Goal: Task Accomplishment & Management: Use online tool/utility

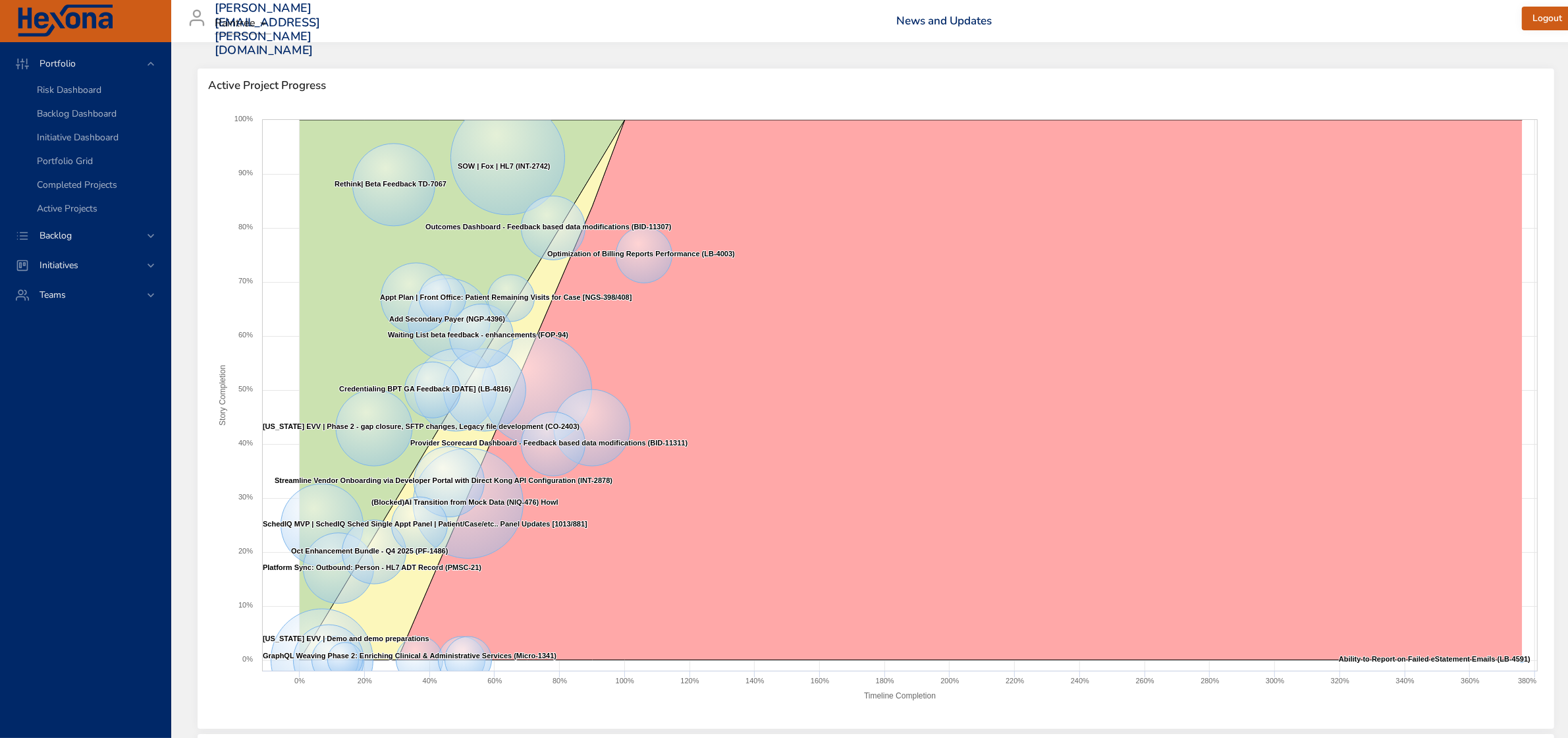
click at [148, 234] on icon at bounding box center [151, 236] width 13 height 13
click at [69, 122] on span "Backlog Details" at bounding box center [68, 119] width 63 height 13
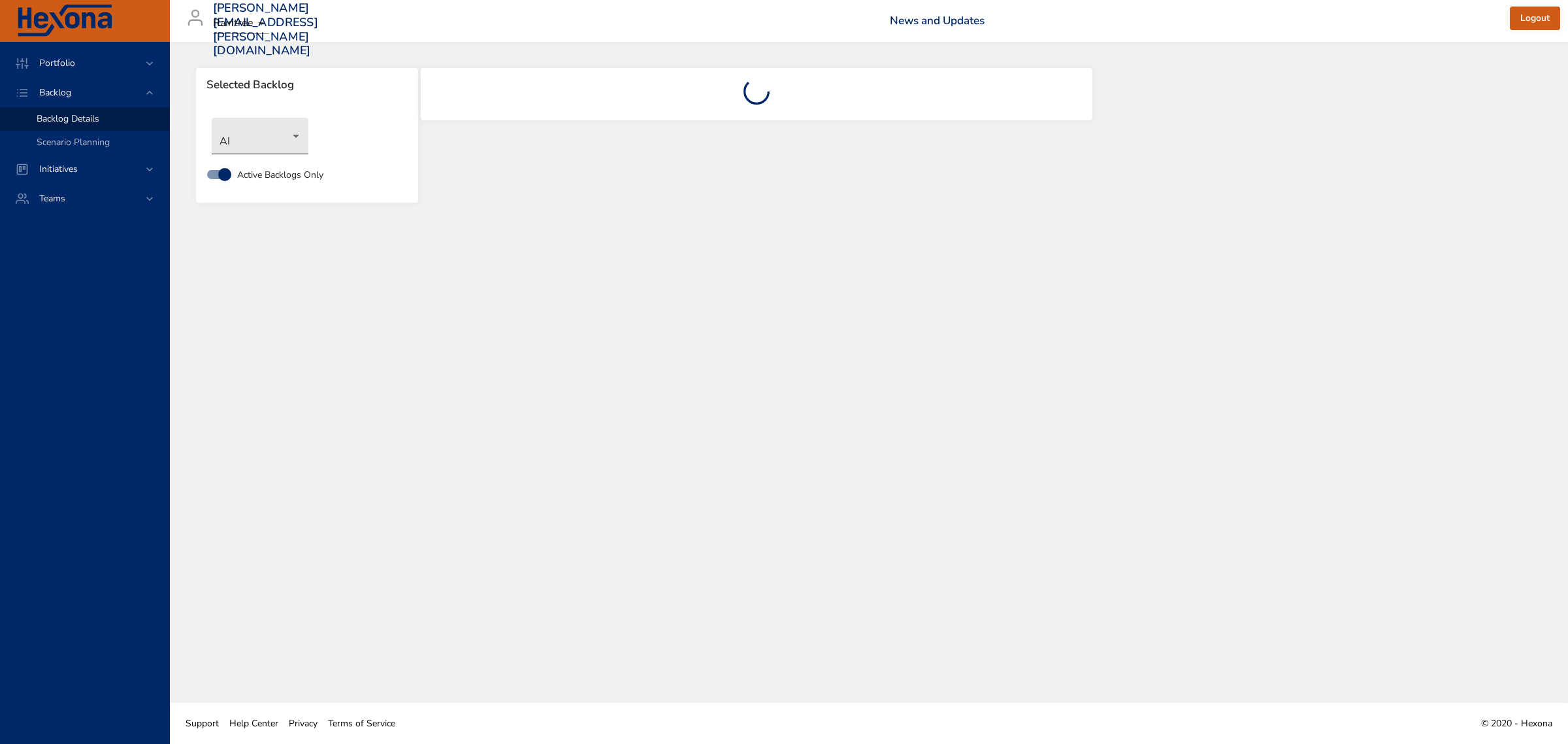
click at [298, 137] on body "Portfolio Backlog Backlog Details Scenario Planning Initiatives Teams [PERSON_N…" at bounding box center [784, 372] width 1568 height 744
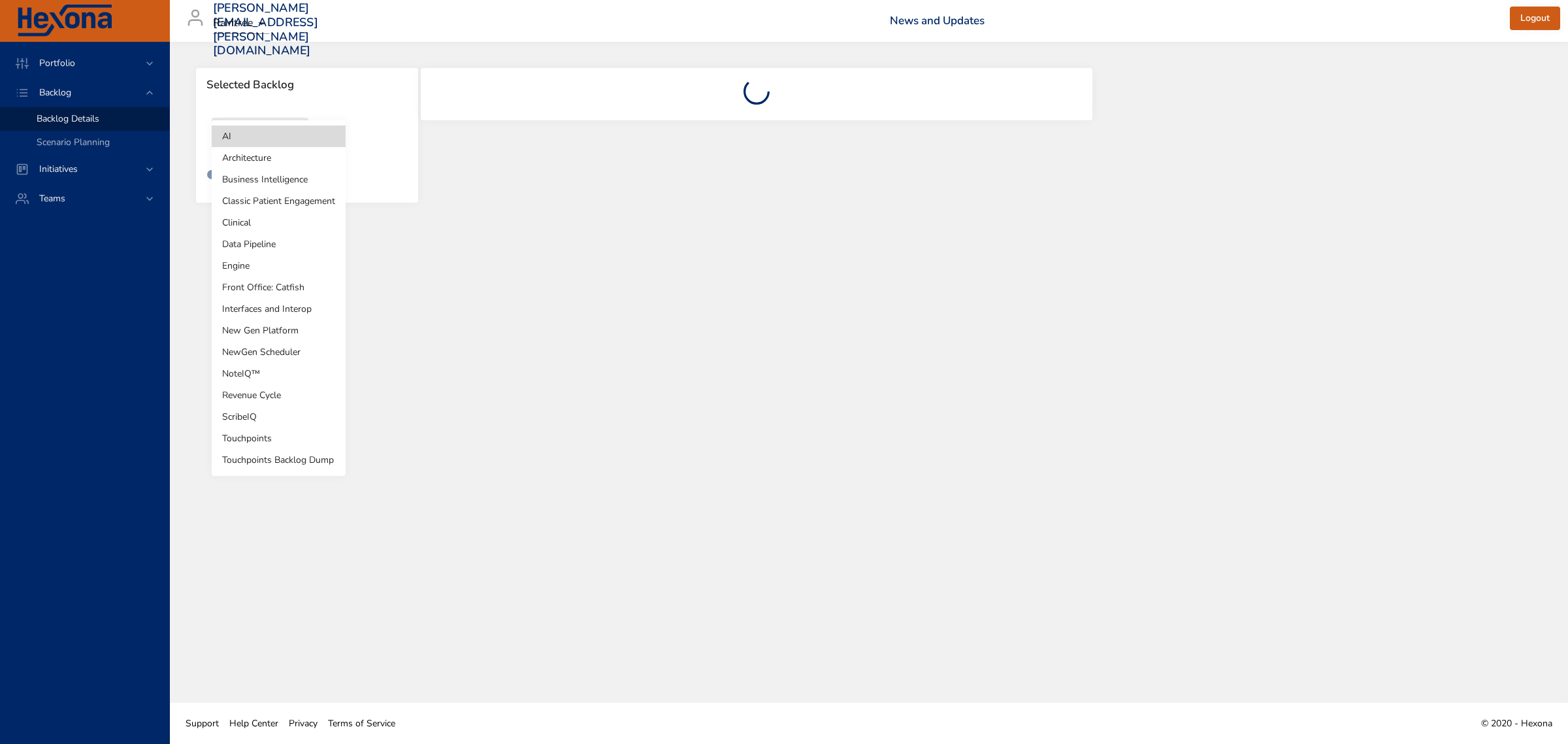
click at [250, 393] on li "Revenue Cycle" at bounding box center [278, 395] width 134 height 21
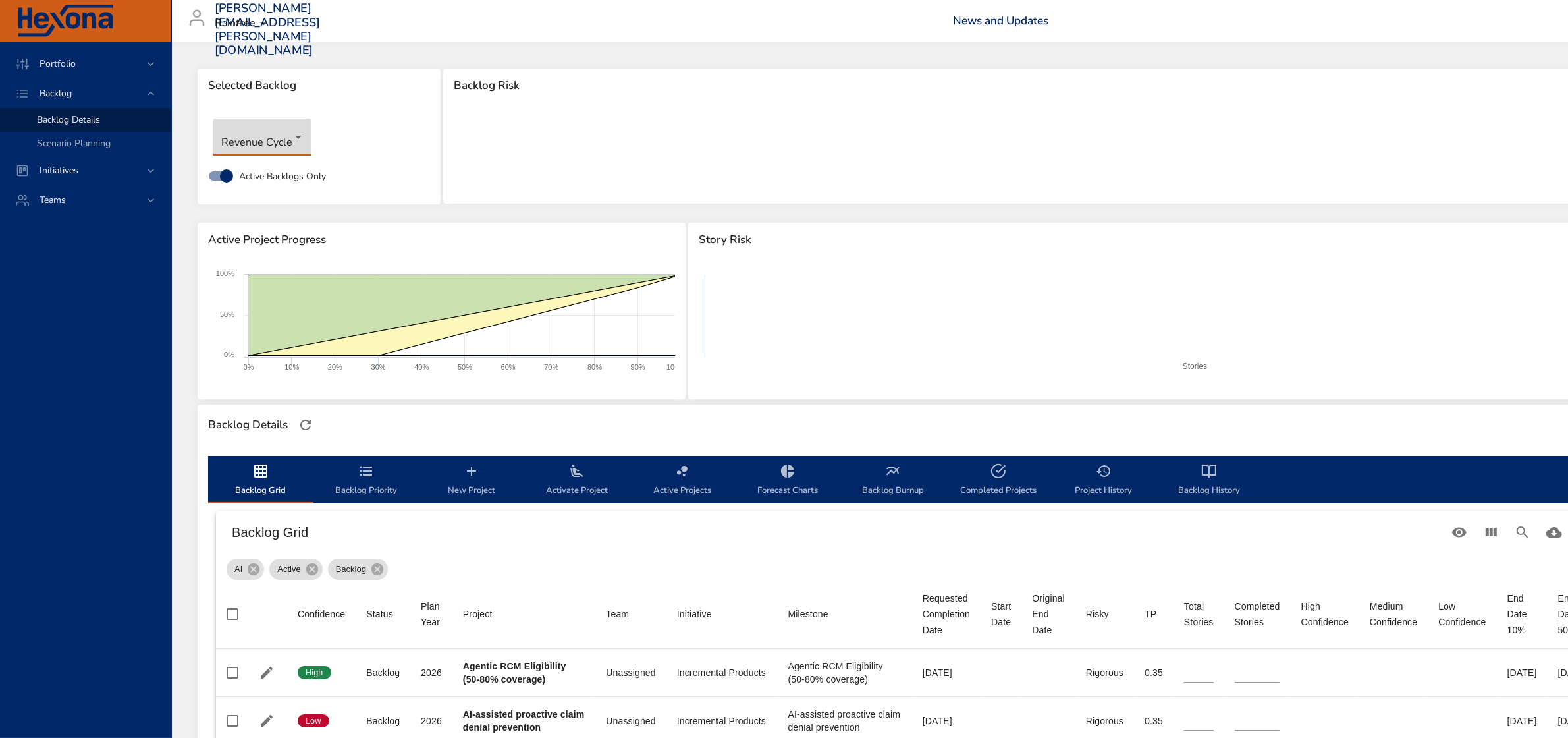
type input "*"
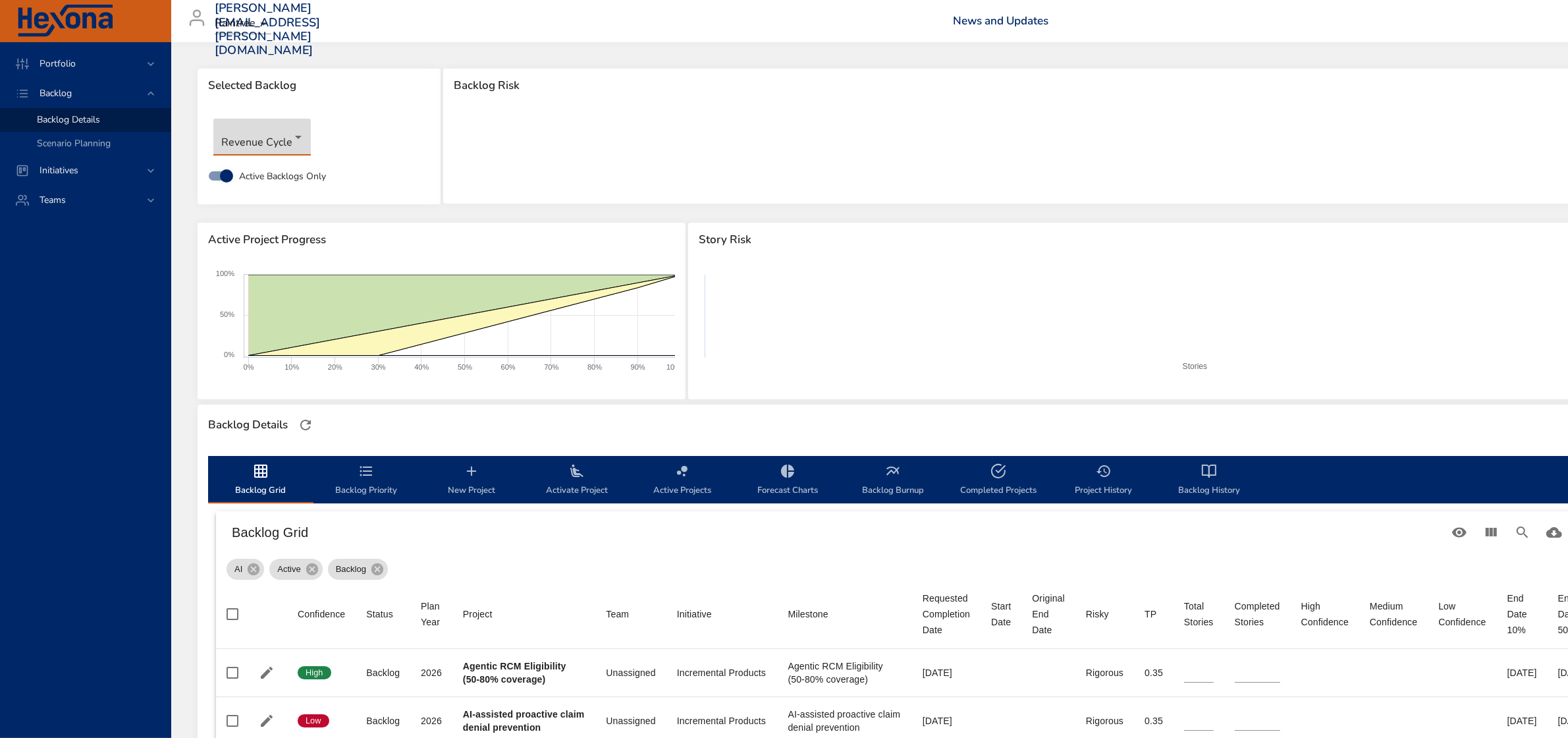
type input "*"
type input "**"
type input "*"
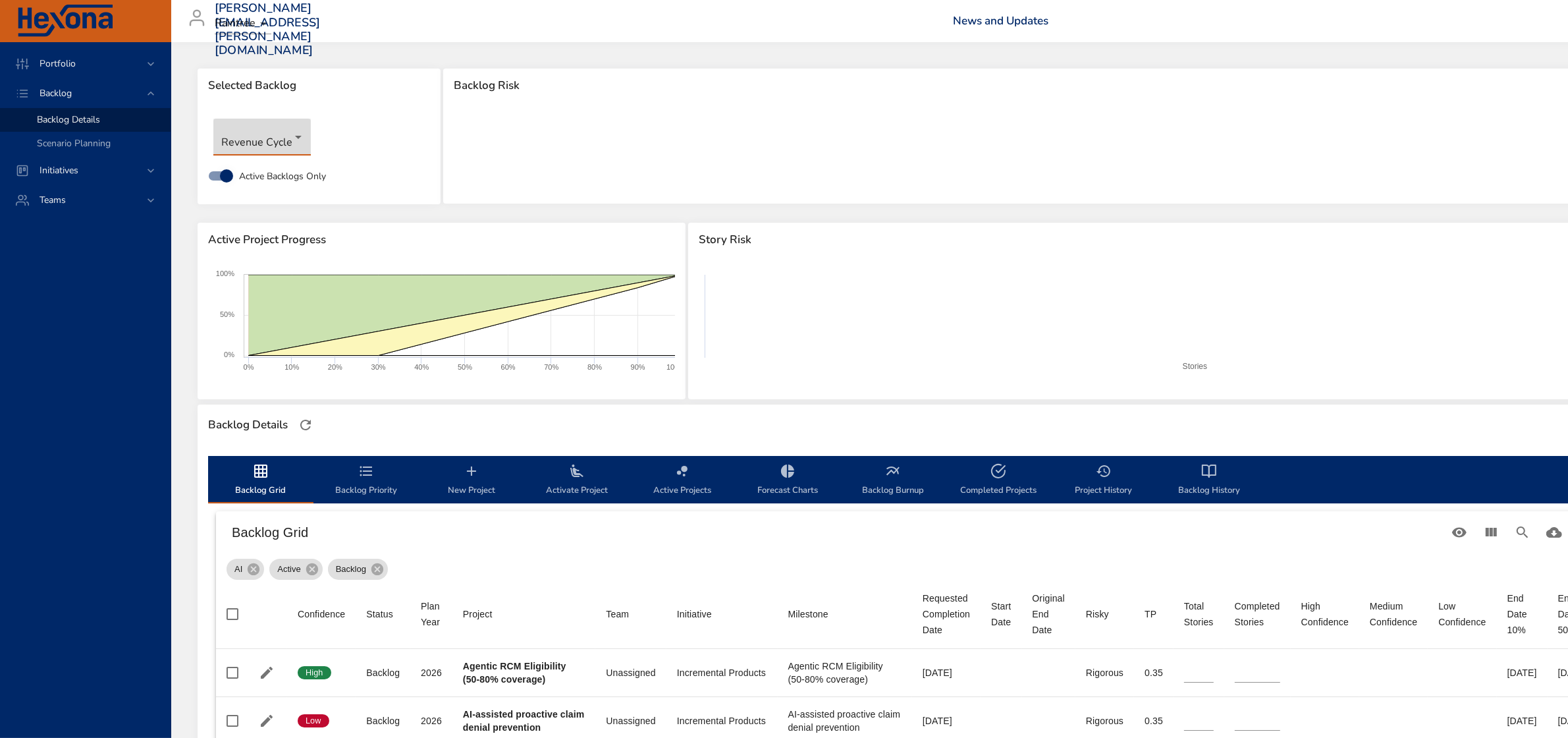
type input "*"
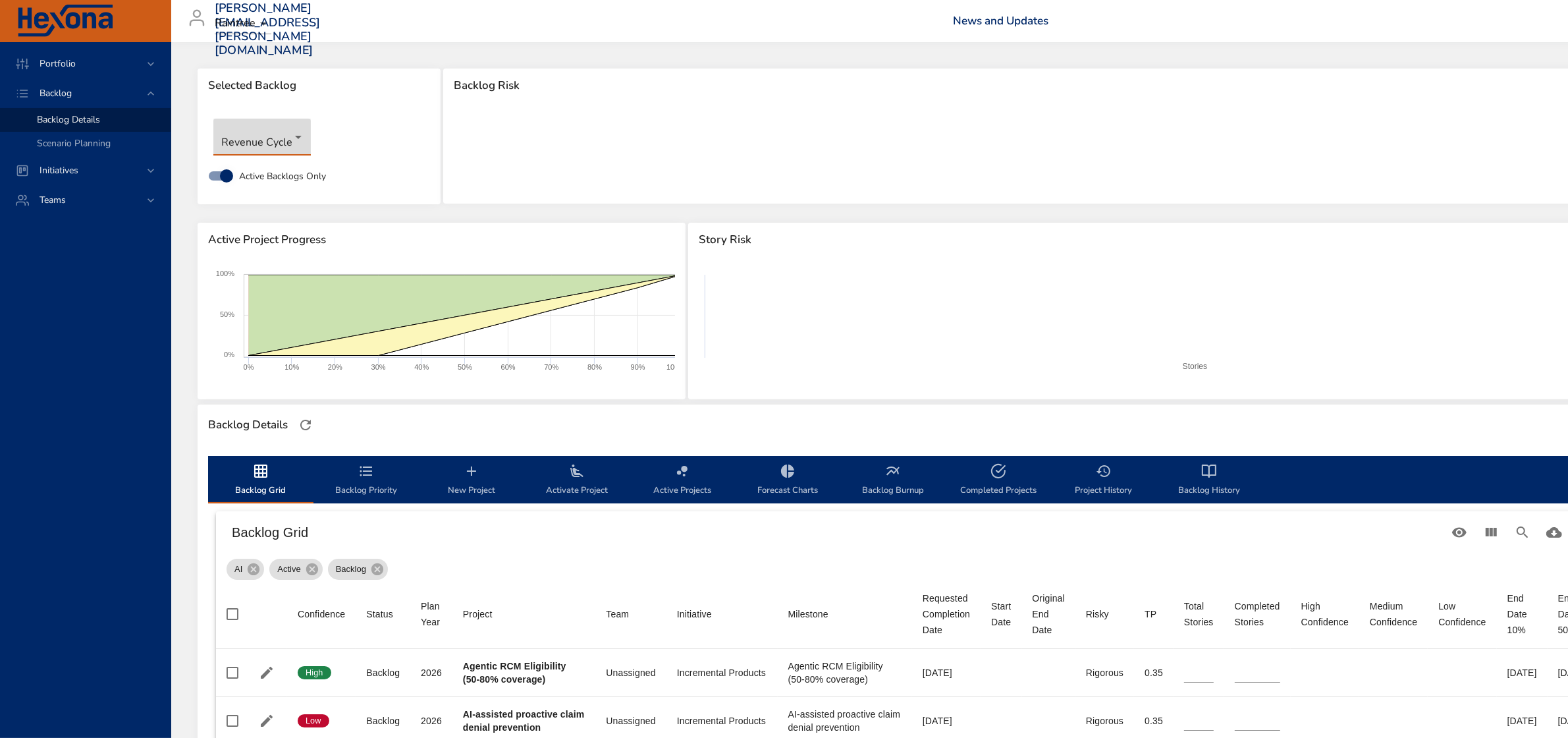
type input "*"
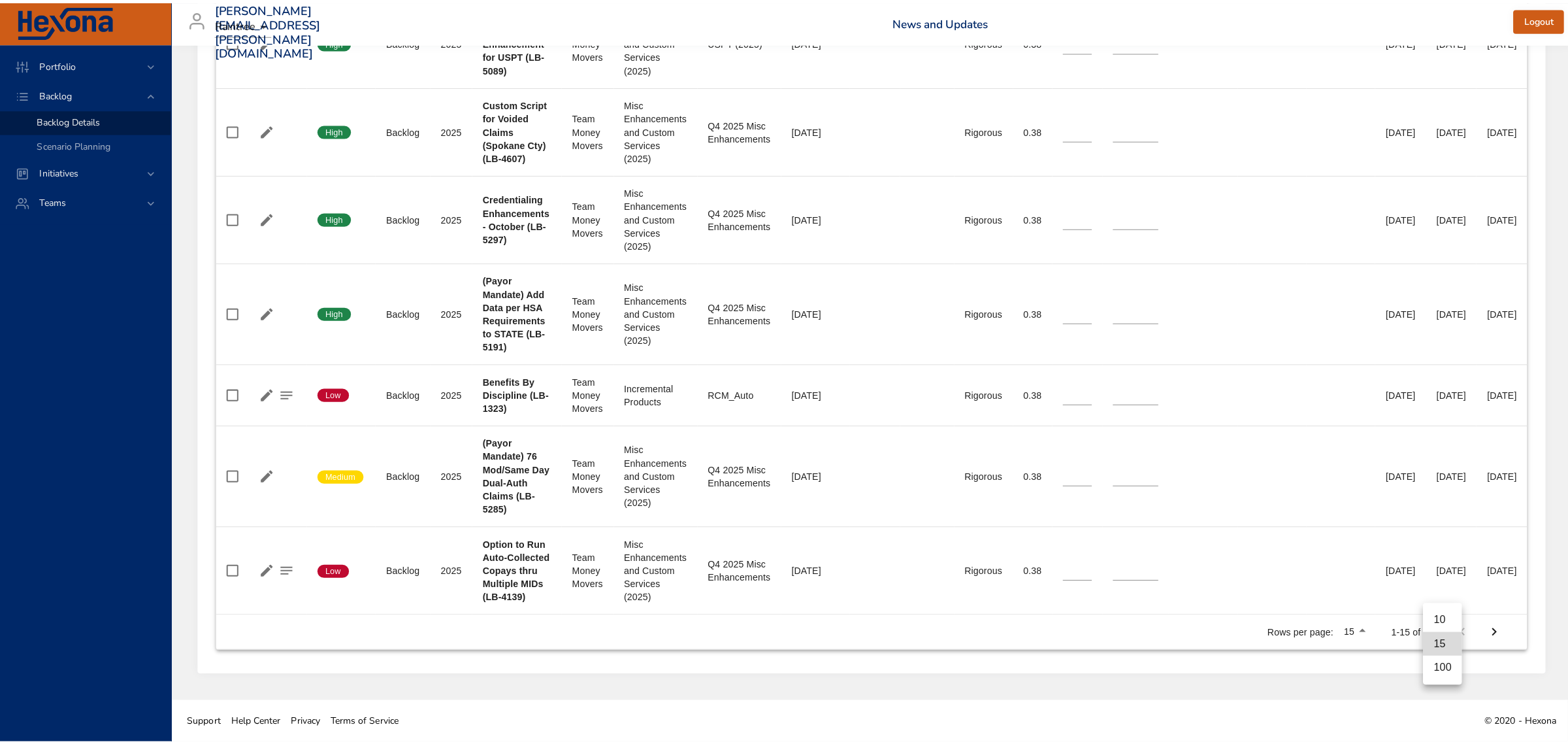
scroll to position [1345, 0]
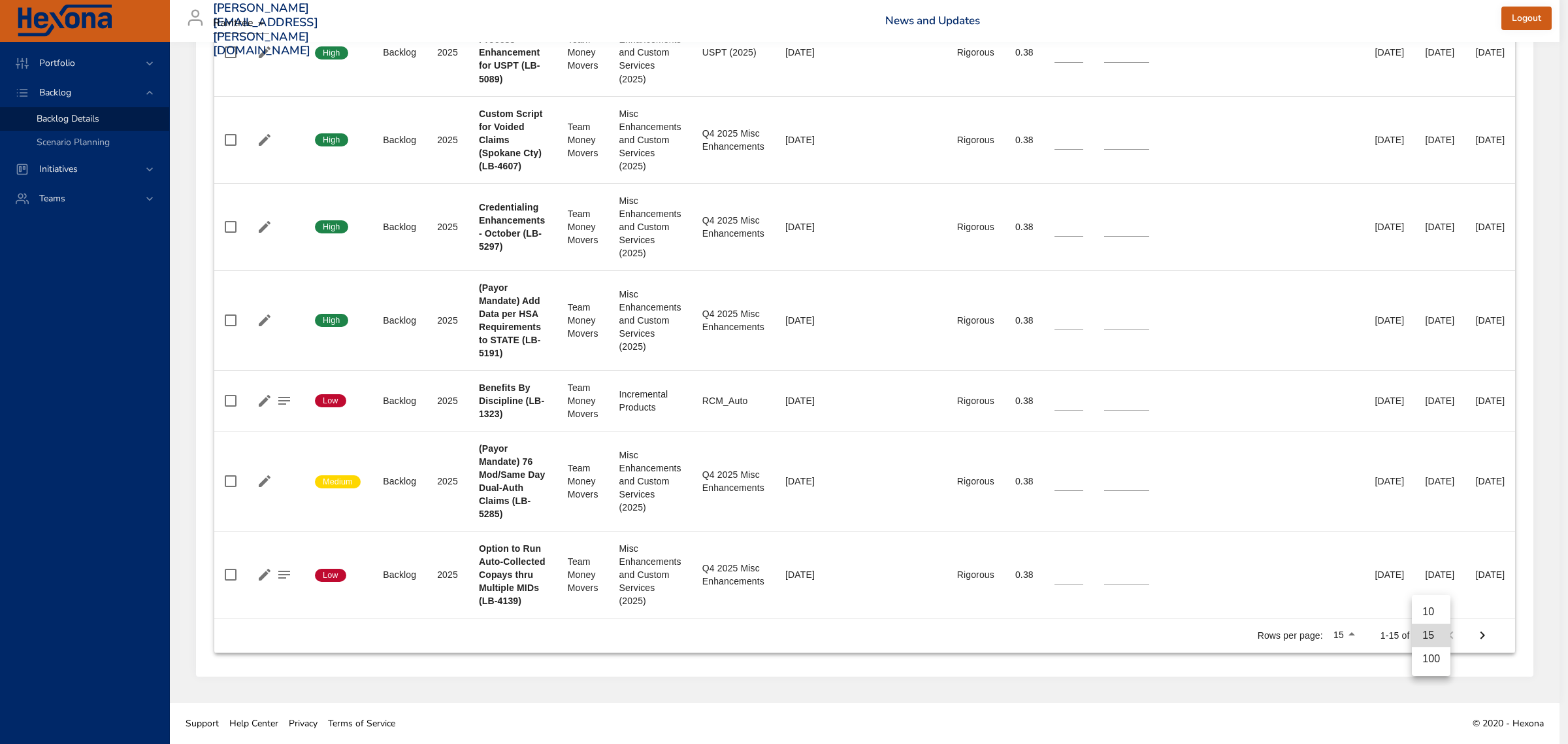
click at [1432, 655] on li "100" at bounding box center [1431, 659] width 38 height 24
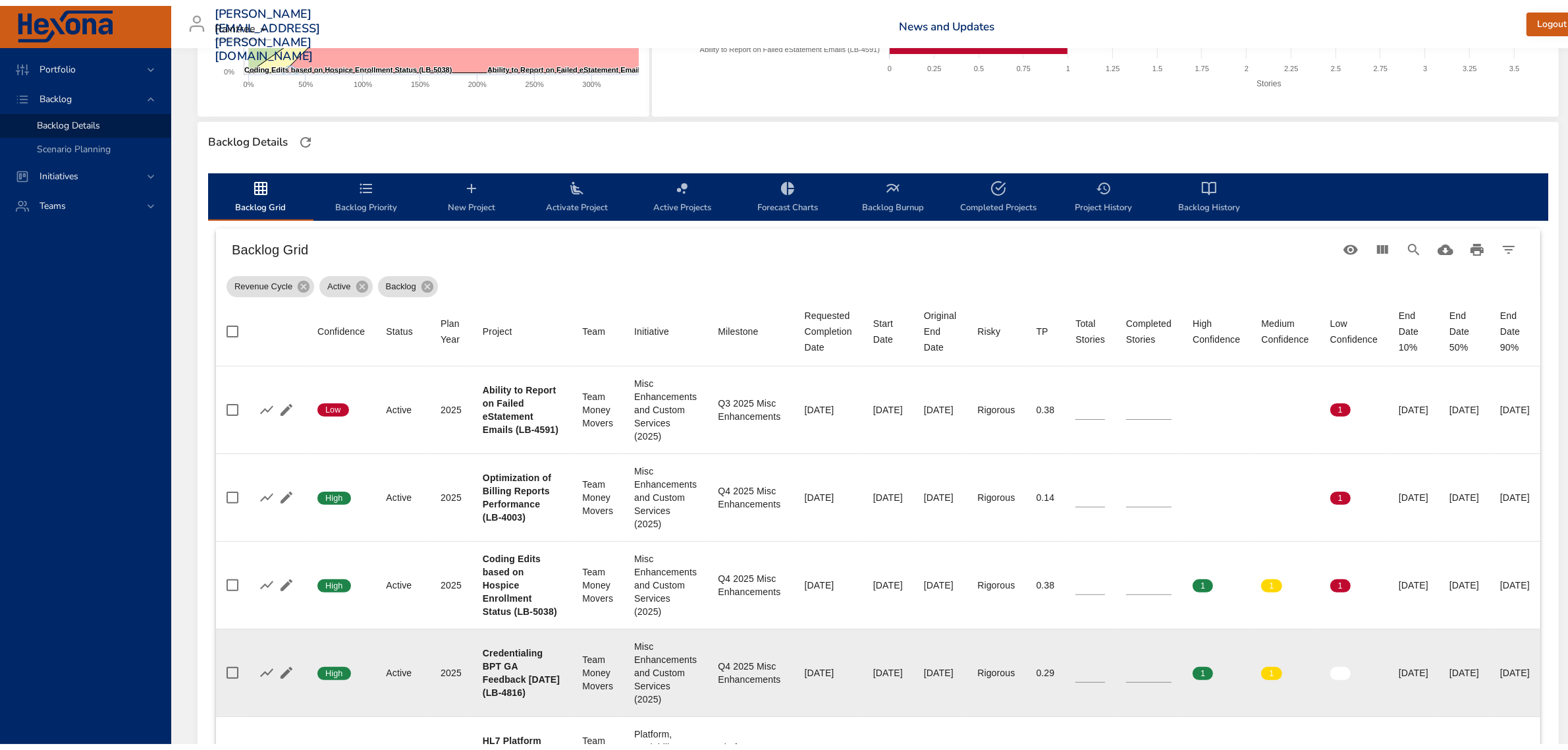
scroll to position [247, 0]
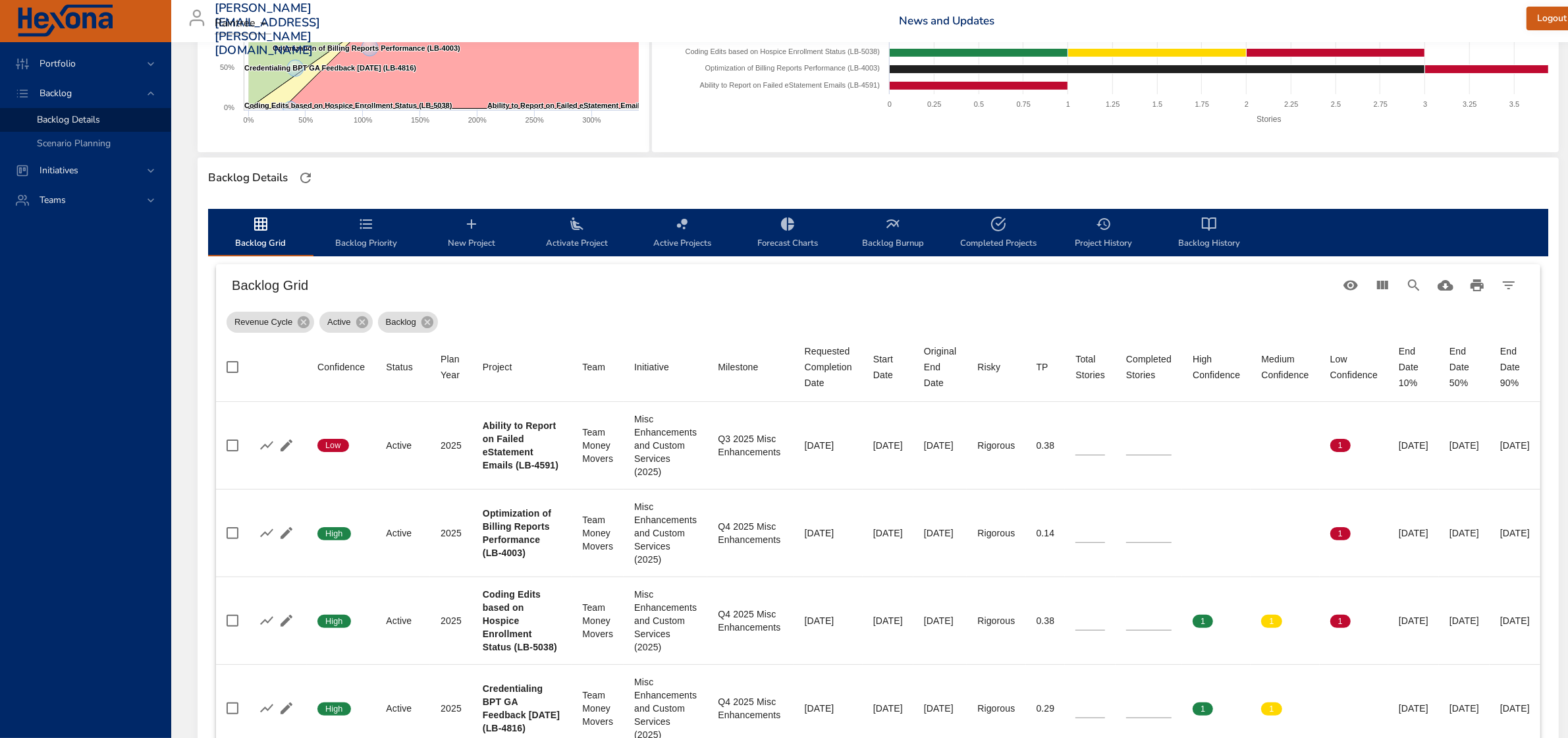
click at [377, 230] on span "Backlog Priority" at bounding box center [366, 233] width 90 height 35
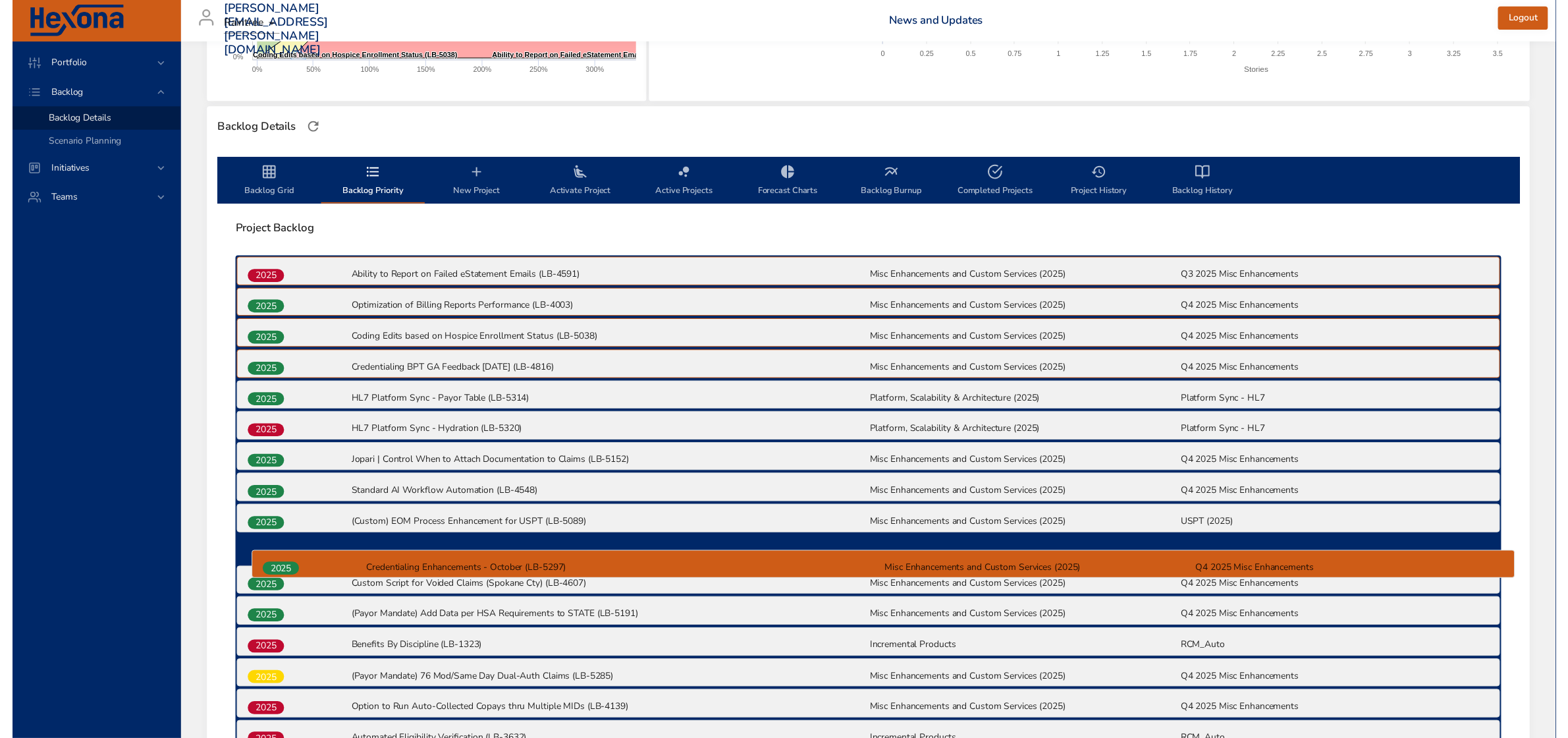
scroll to position [301, 0]
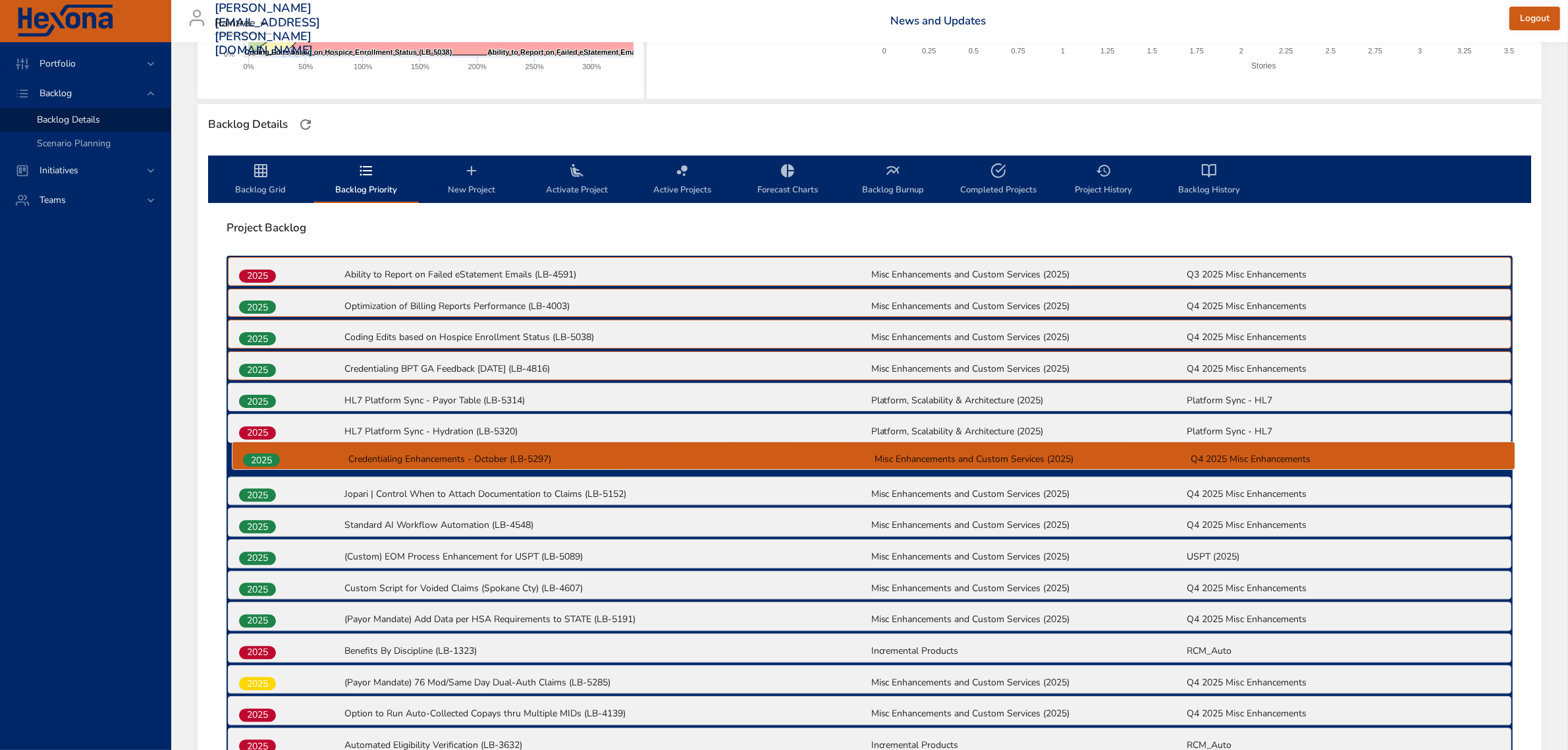
drag, startPoint x: 261, startPoint y: 644, endPoint x: 267, endPoint y: 456, distance: 188.1
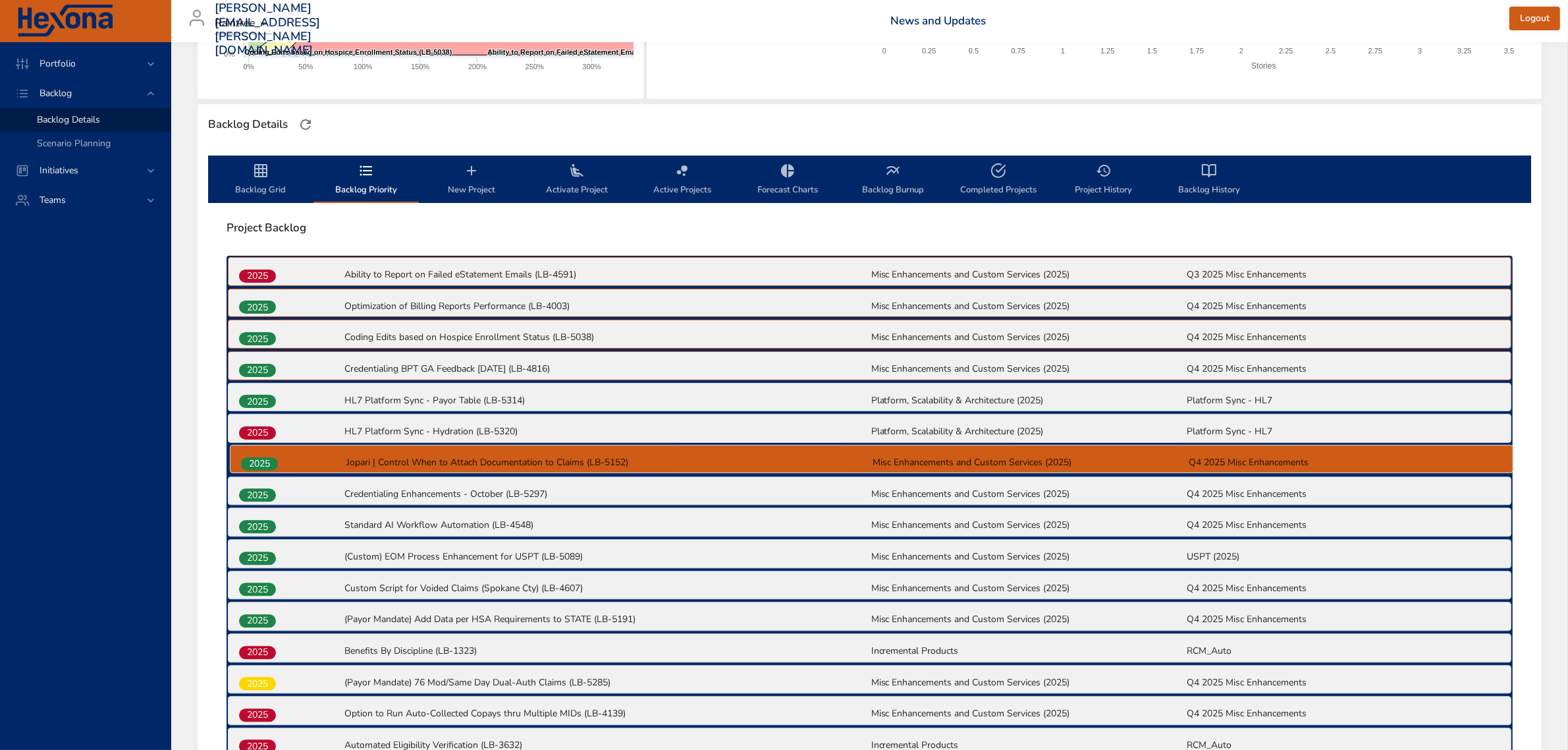
drag, startPoint x: 255, startPoint y: 496, endPoint x: 258, endPoint y: 459, distance: 37.1
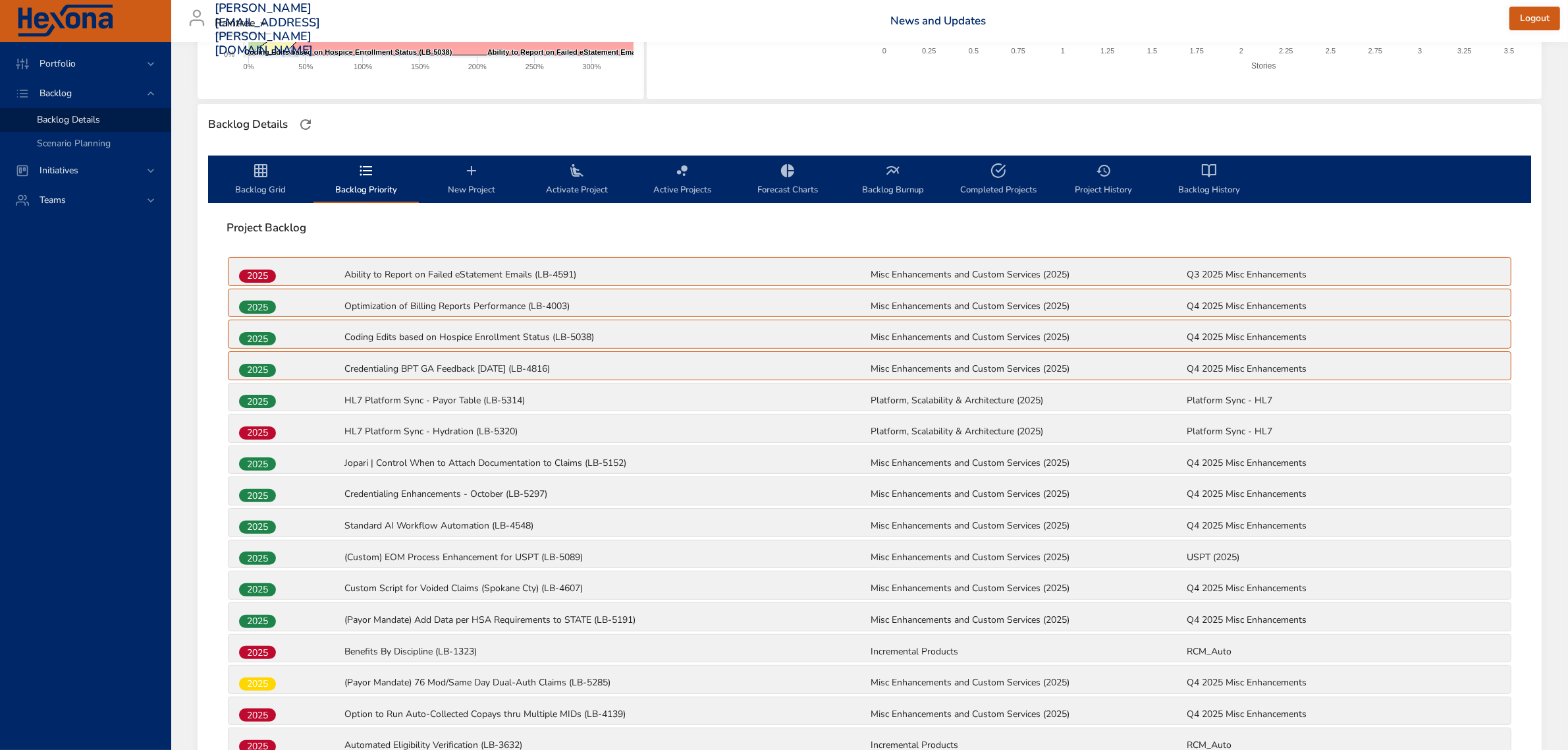
click at [278, 169] on span "Backlog Grid" at bounding box center [261, 180] width 90 height 35
